Goal: Understand process/instructions: Learn how to perform a task or action

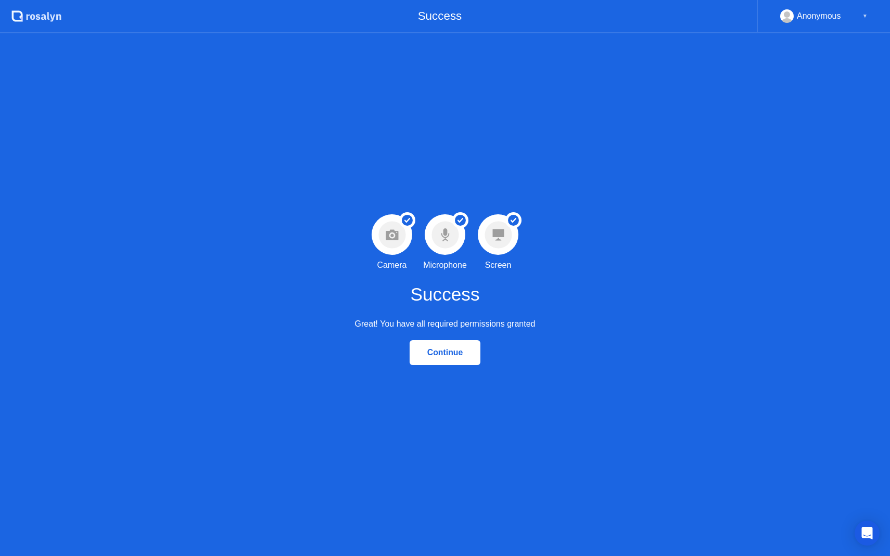
click at [455, 357] on div "Continue" at bounding box center [445, 352] width 65 height 9
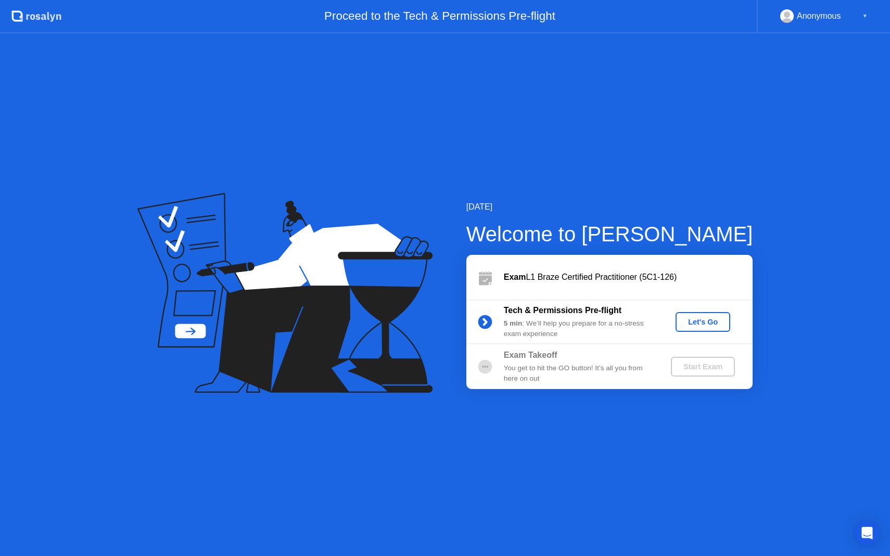
click at [700, 323] on div "Let's Go" at bounding box center [703, 322] width 46 height 8
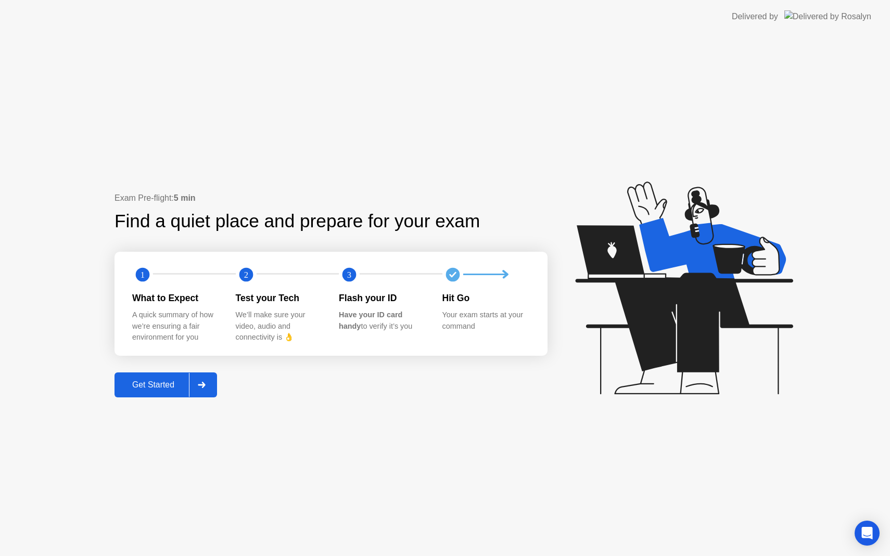
click at [164, 389] on div "Get Started" at bounding box center [153, 384] width 71 height 9
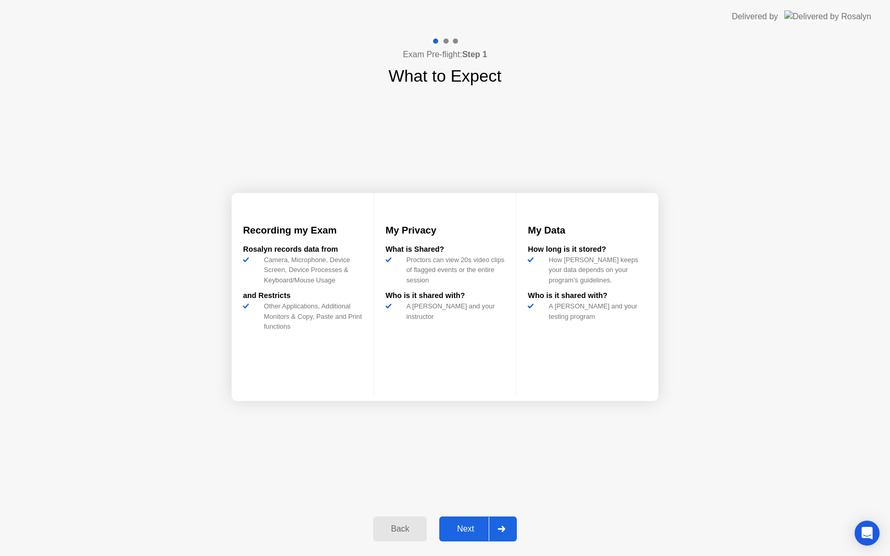
click at [469, 529] on div "Next" at bounding box center [465, 529] width 46 height 9
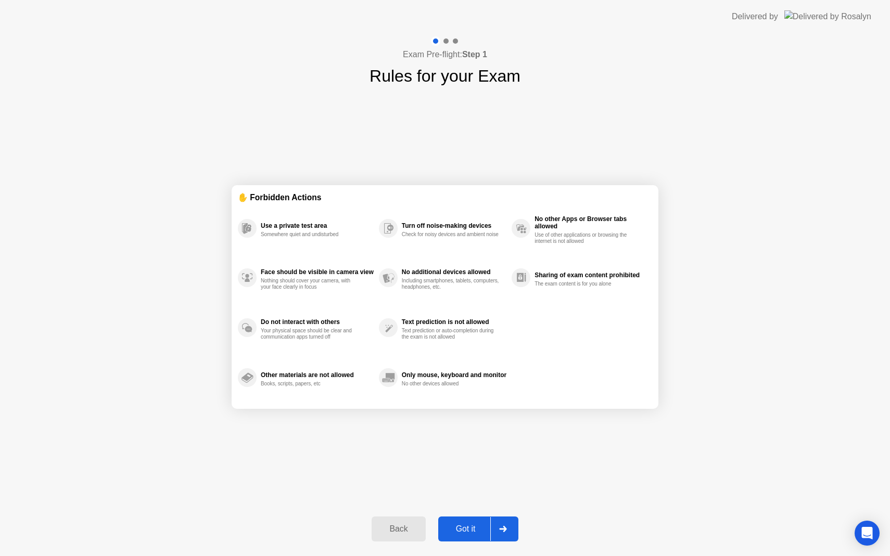
click at [467, 525] on div "Got it" at bounding box center [465, 529] width 49 height 9
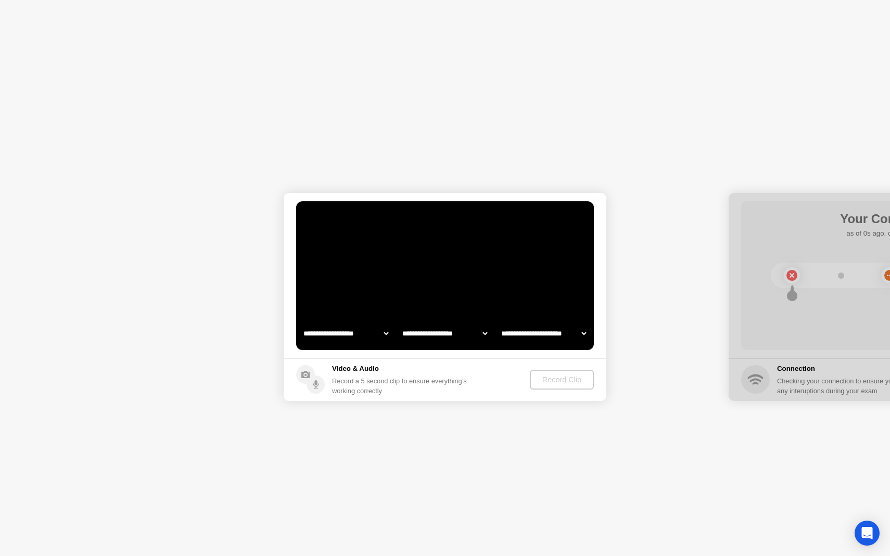
select select "**********"
select select "*******"
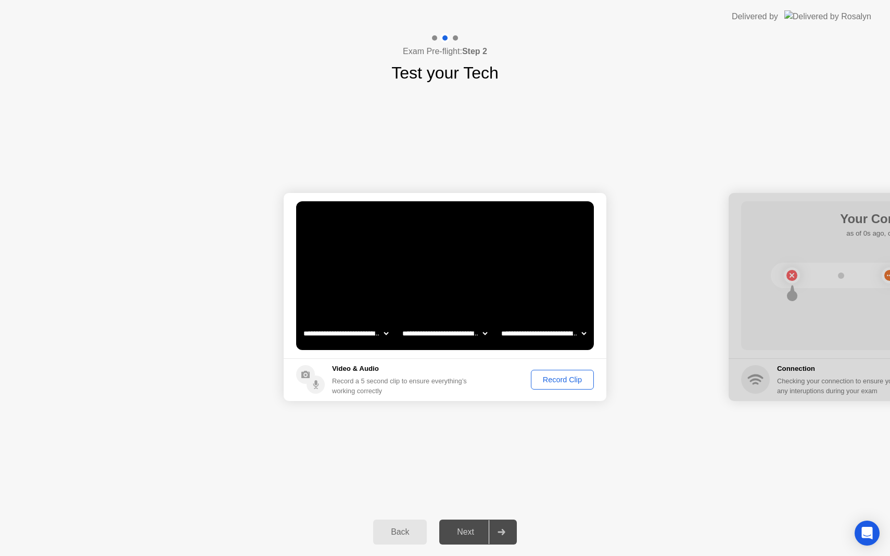
click at [576, 381] on div "Record Clip" at bounding box center [562, 380] width 56 height 8
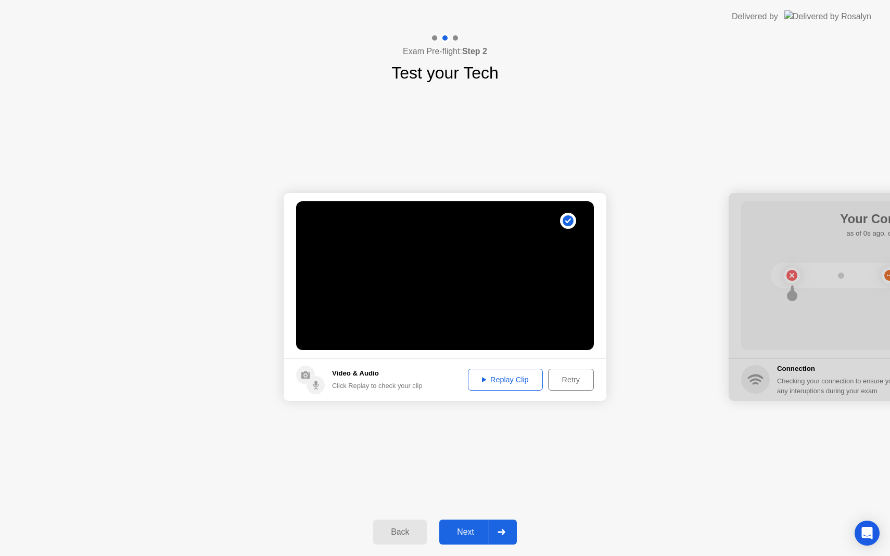
click at [514, 379] on div "Replay Clip" at bounding box center [505, 380] width 68 height 8
click at [465, 543] on button "Next" at bounding box center [478, 532] width 78 height 25
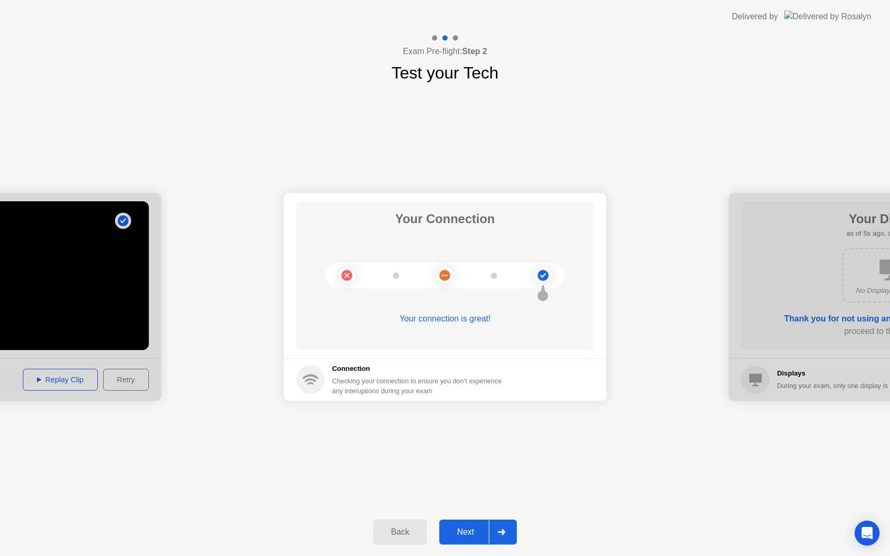
click at [458, 532] on div "Next" at bounding box center [465, 532] width 46 height 9
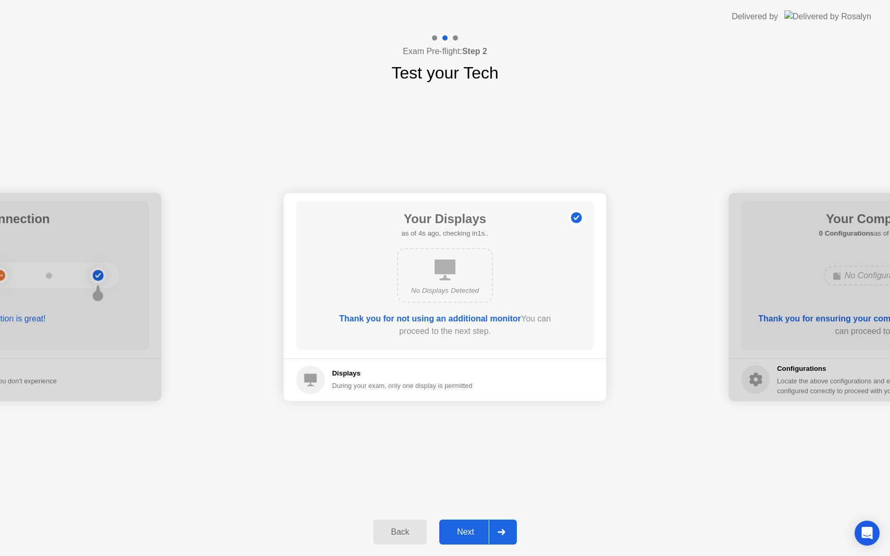
click at [464, 537] on div "Next" at bounding box center [465, 532] width 46 height 9
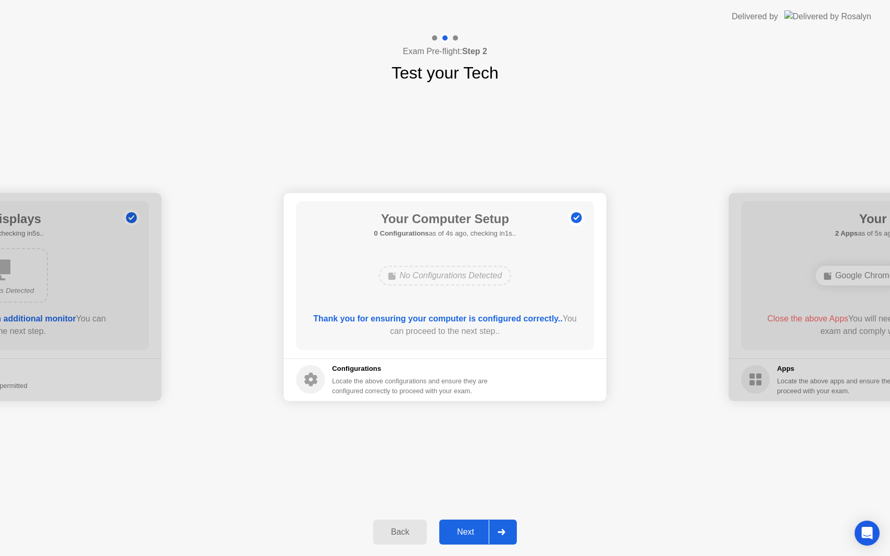
click at [467, 529] on div "Next" at bounding box center [465, 532] width 46 height 9
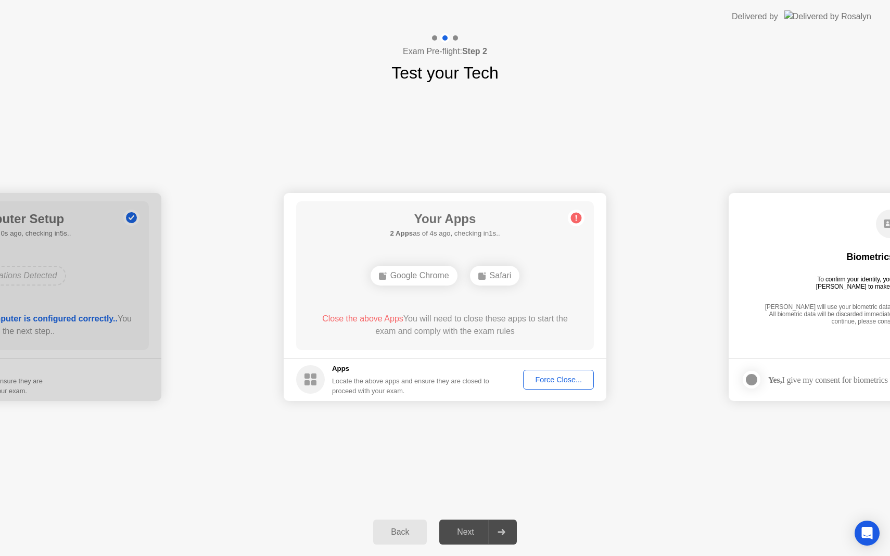
click at [423, 273] on div "Google Chrome" at bounding box center [413, 276] width 87 height 20
click at [483, 274] on ellipse at bounding box center [484, 273] width 3 height 3
click at [559, 384] on div "Force Close..." at bounding box center [558, 380] width 63 height 8
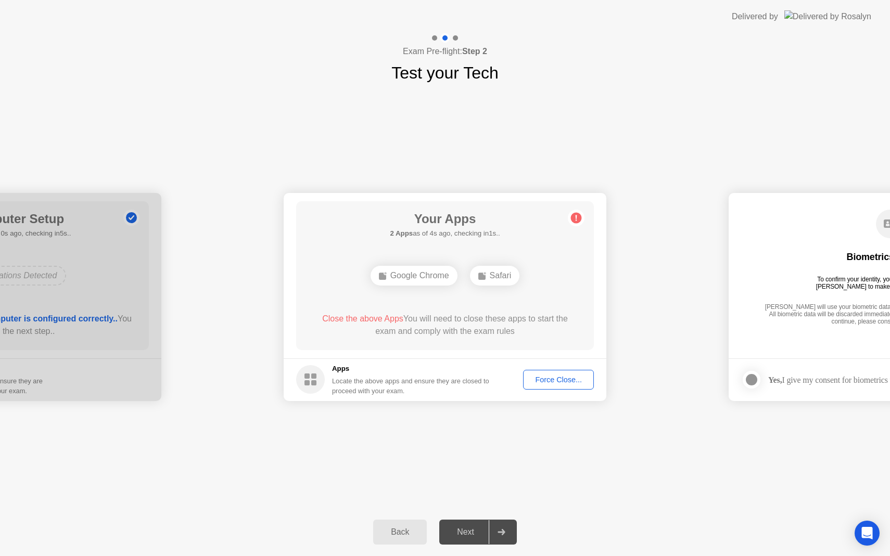
click at [542, 380] on div "Force Close..." at bounding box center [558, 380] width 63 height 8
click at [552, 379] on div "Force Close..." at bounding box center [558, 380] width 63 height 8
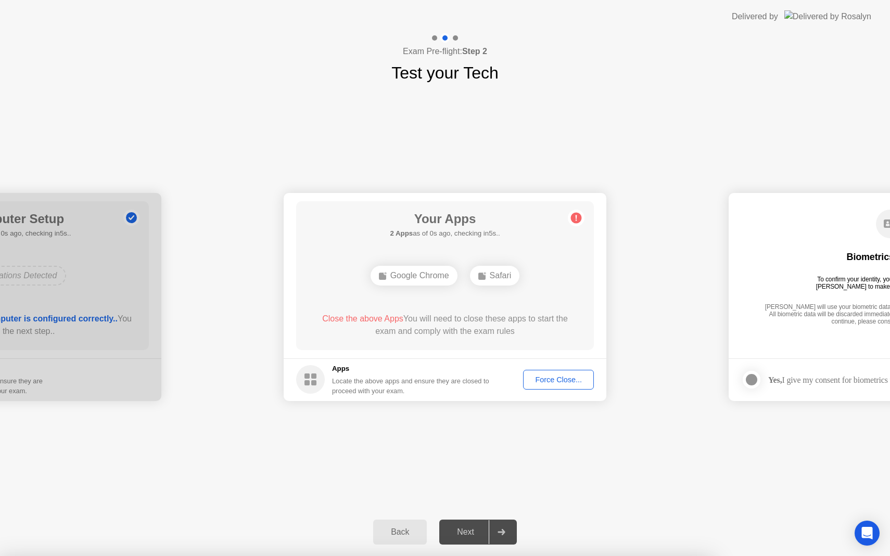
click at [280, 556] on div at bounding box center [445, 556] width 890 height 0
click at [404, 556] on div at bounding box center [445, 556] width 890 height 0
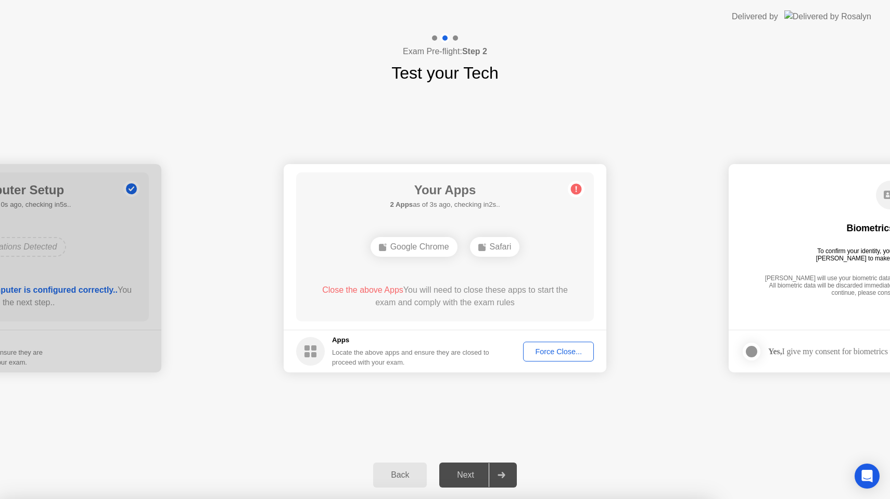
click at [478, 397] on div "**********" at bounding box center [445, 267] width 890 height 365
drag, startPoint x: 333, startPoint y: 0, endPoint x: 333, endPoint y: -8, distance: 7.8
click at [333, 0] on html "**********" at bounding box center [445, 249] width 890 height 499
click at [410, 293] on div "Close the above Apps You will need to close these apps to start the exam and co…" at bounding box center [445, 296] width 268 height 25
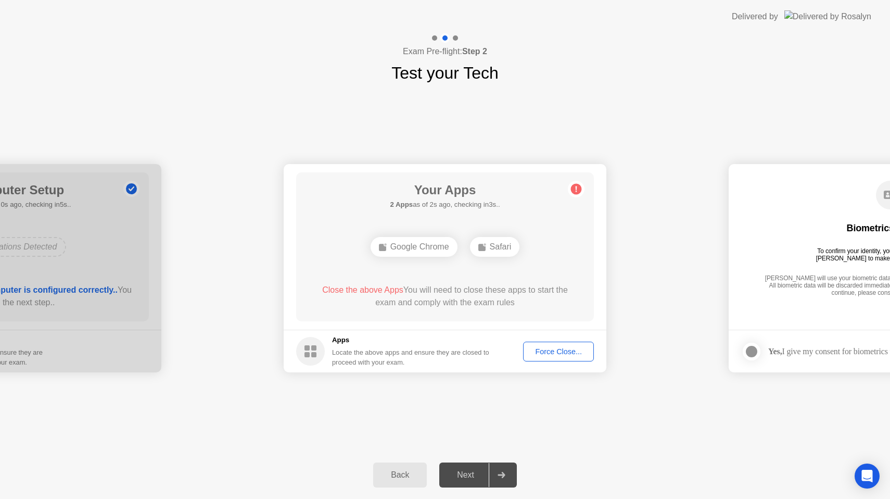
click at [557, 347] on div "Force Close..." at bounding box center [558, 351] width 63 height 8
click at [636, 499] on div at bounding box center [445, 499] width 890 height 0
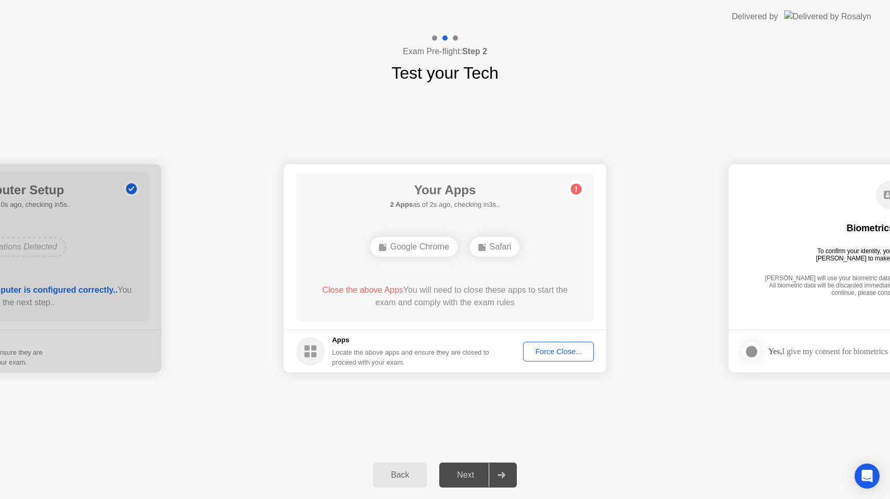
click at [531, 351] on div "Force Close..." at bounding box center [558, 351] width 63 height 8
